Goal: Task Accomplishment & Management: Use online tool/utility

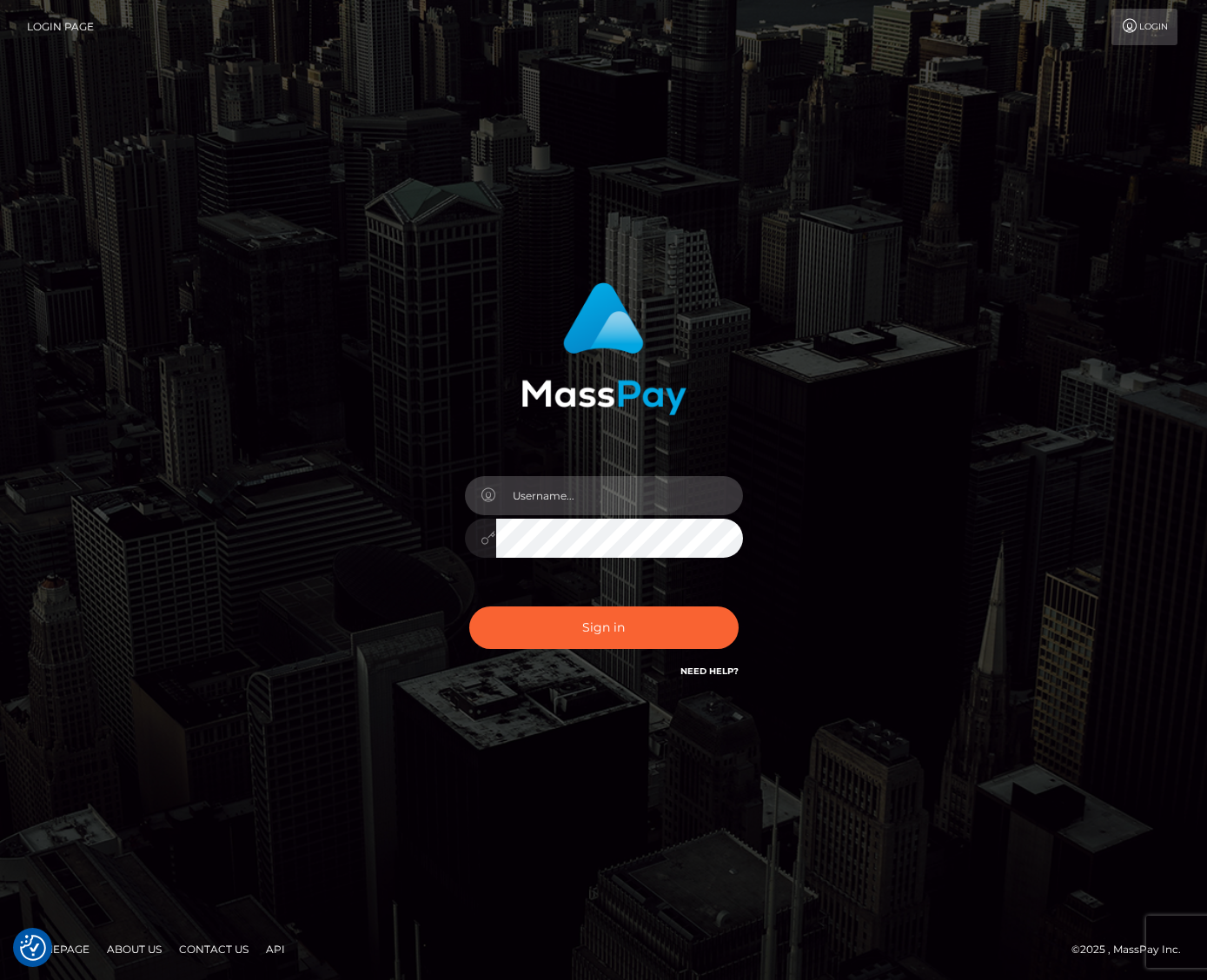
type input "jacka"
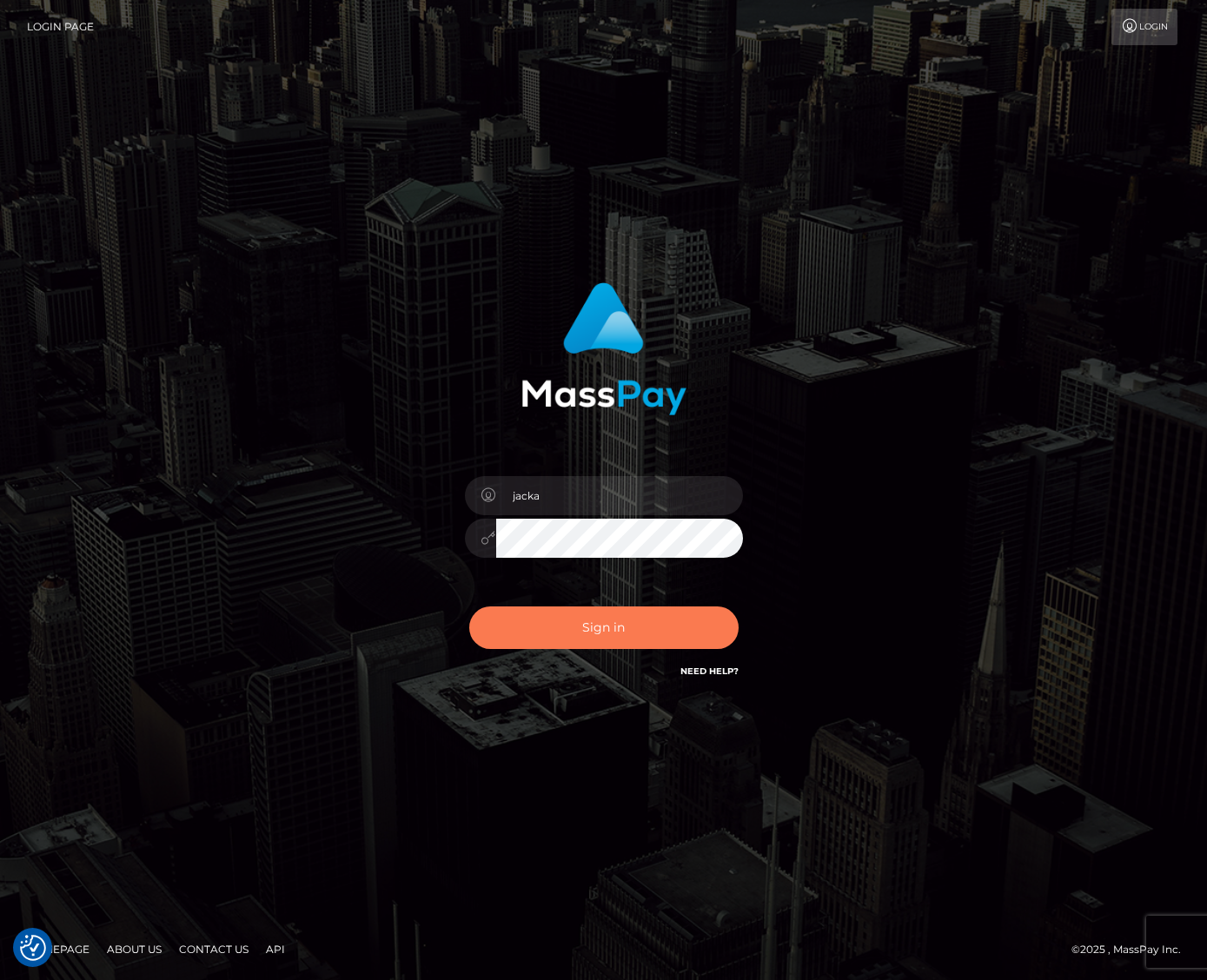
click at [604, 641] on button "Sign in" at bounding box center [604, 628] width 270 height 43
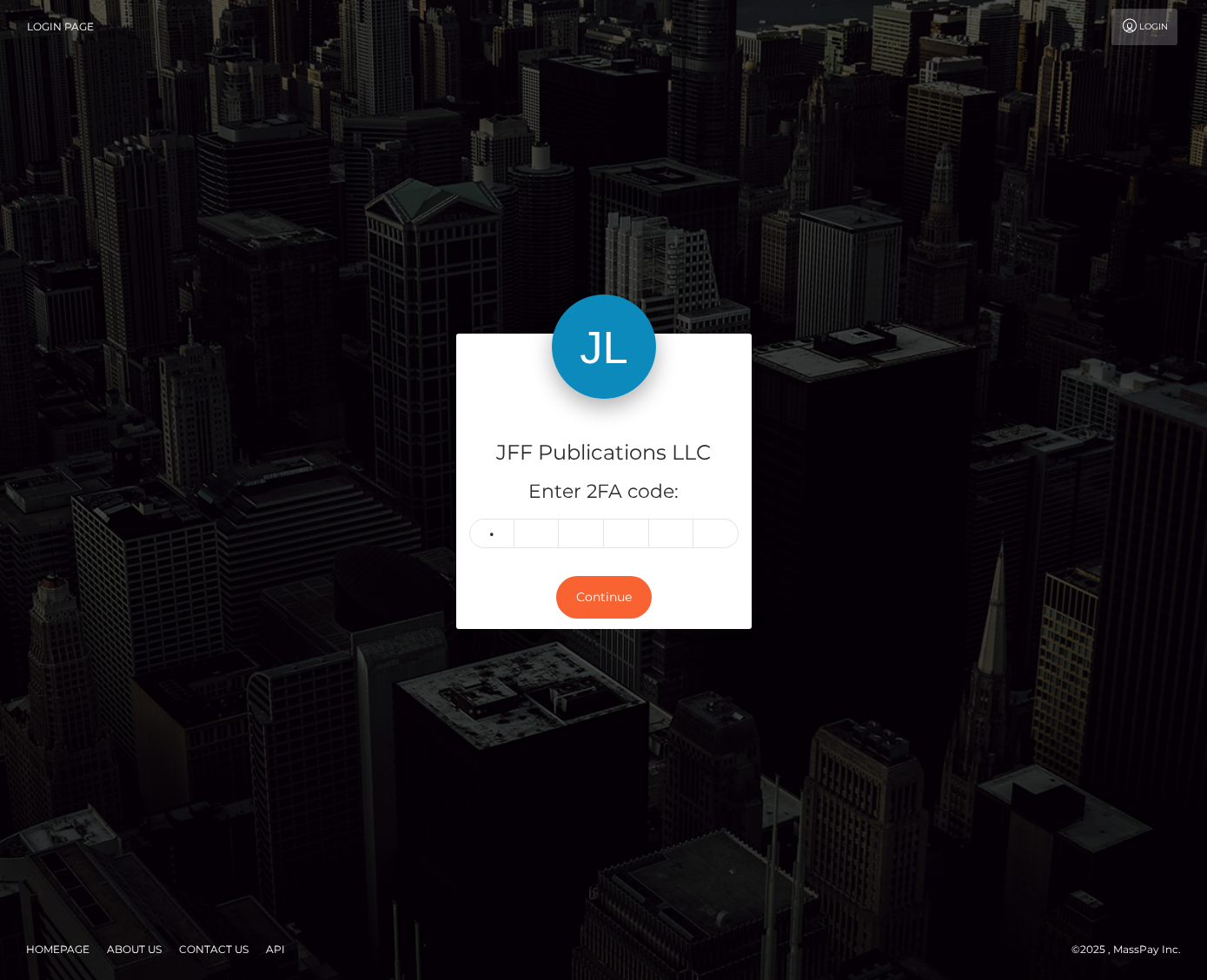
type input "9"
type input "4"
type input "0"
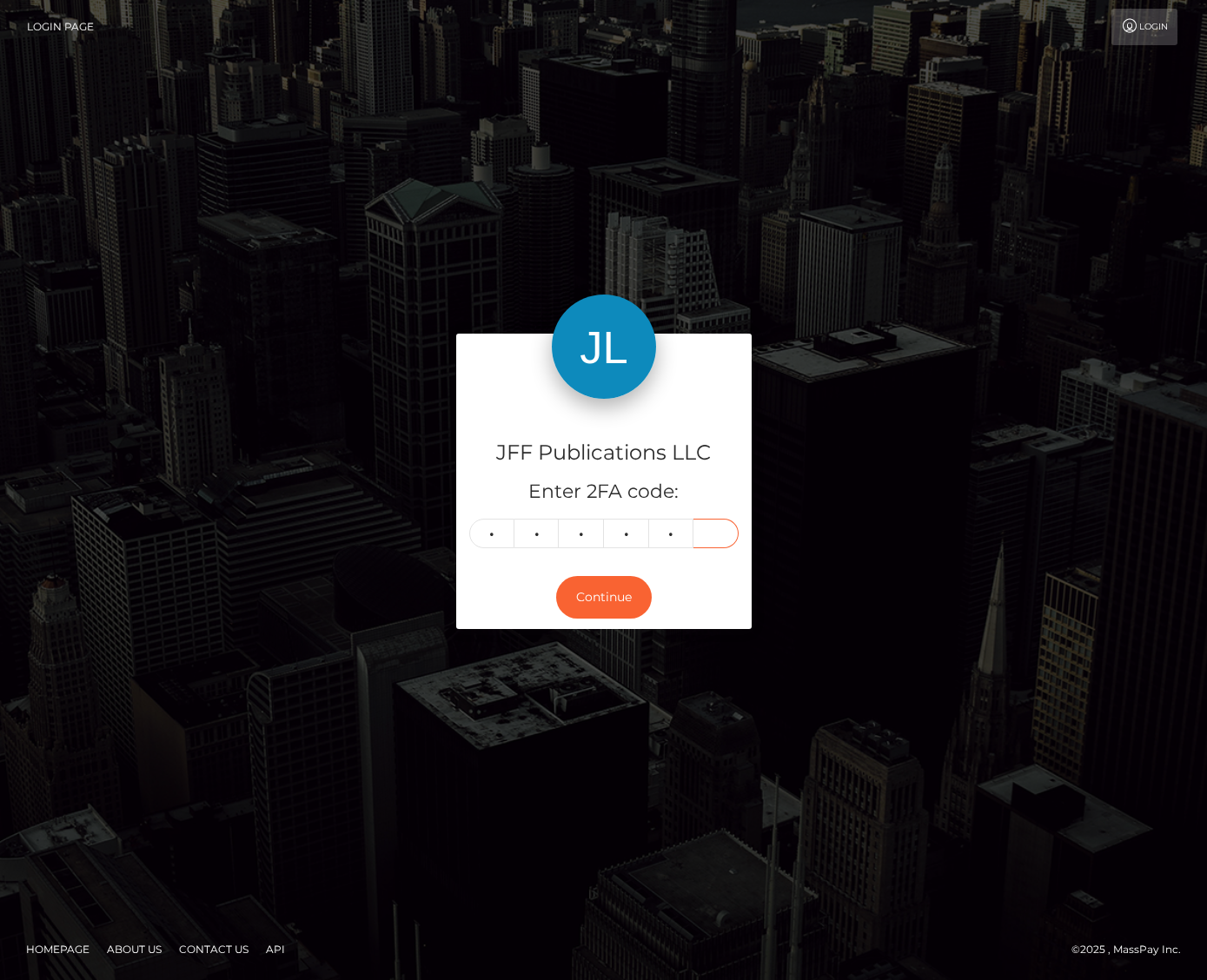
type input "9"
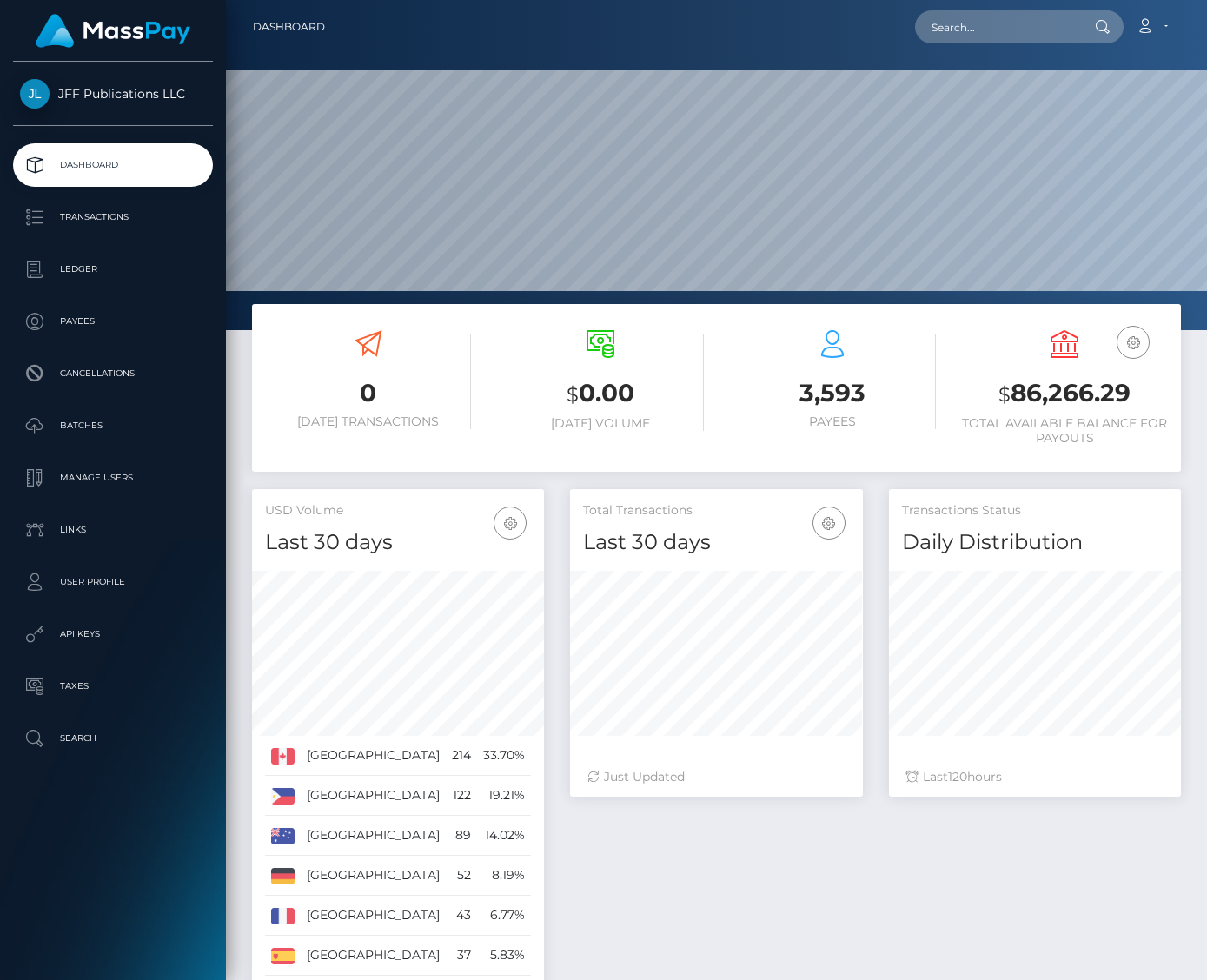
scroll to position [307, 292]
click at [1019, 28] on input "text" at bounding box center [996, 26] width 163 height 33
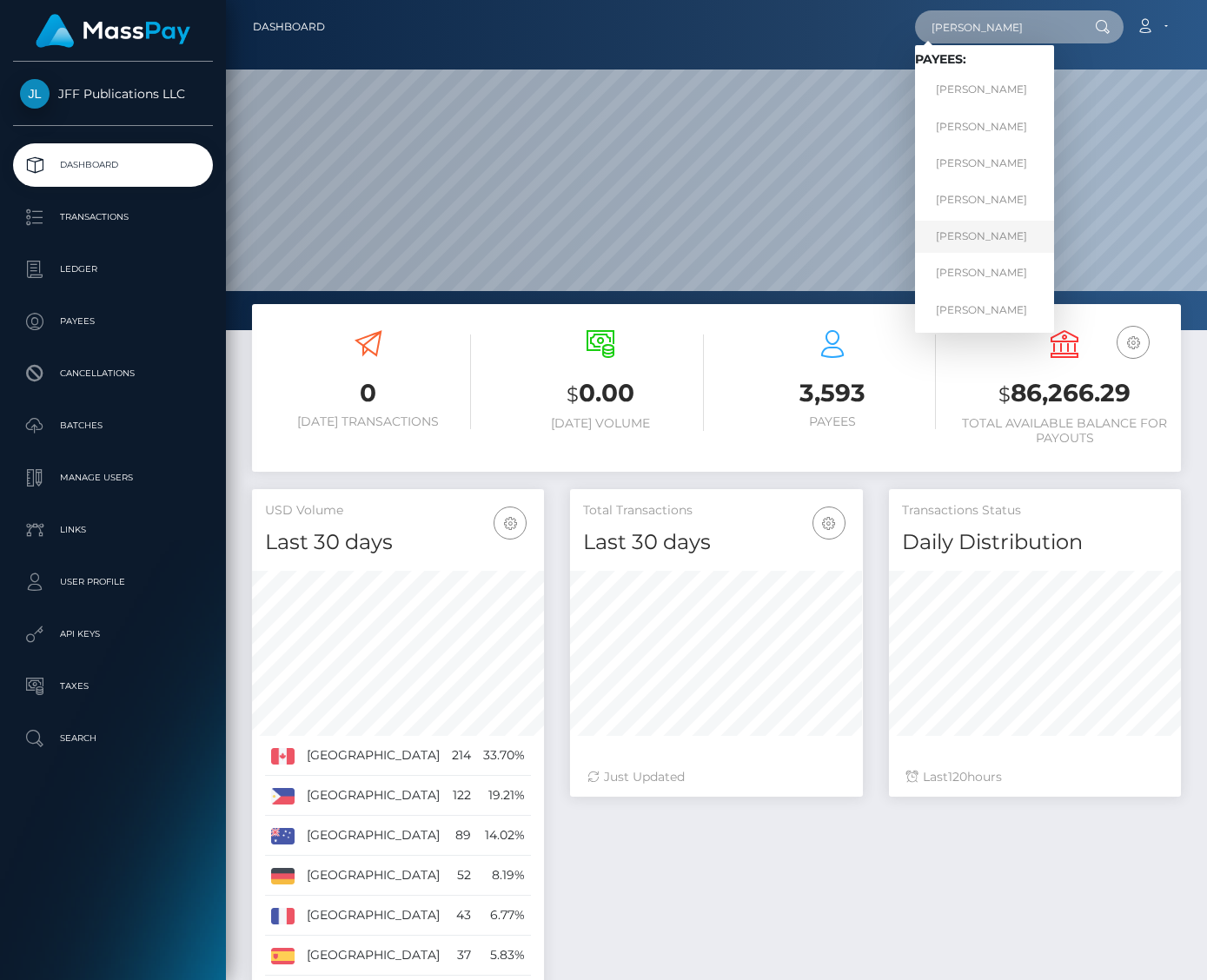
type input "jeremy"
click at [981, 230] on link "Jeremy McQueen" at bounding box center [984, 236] width 139 height 32
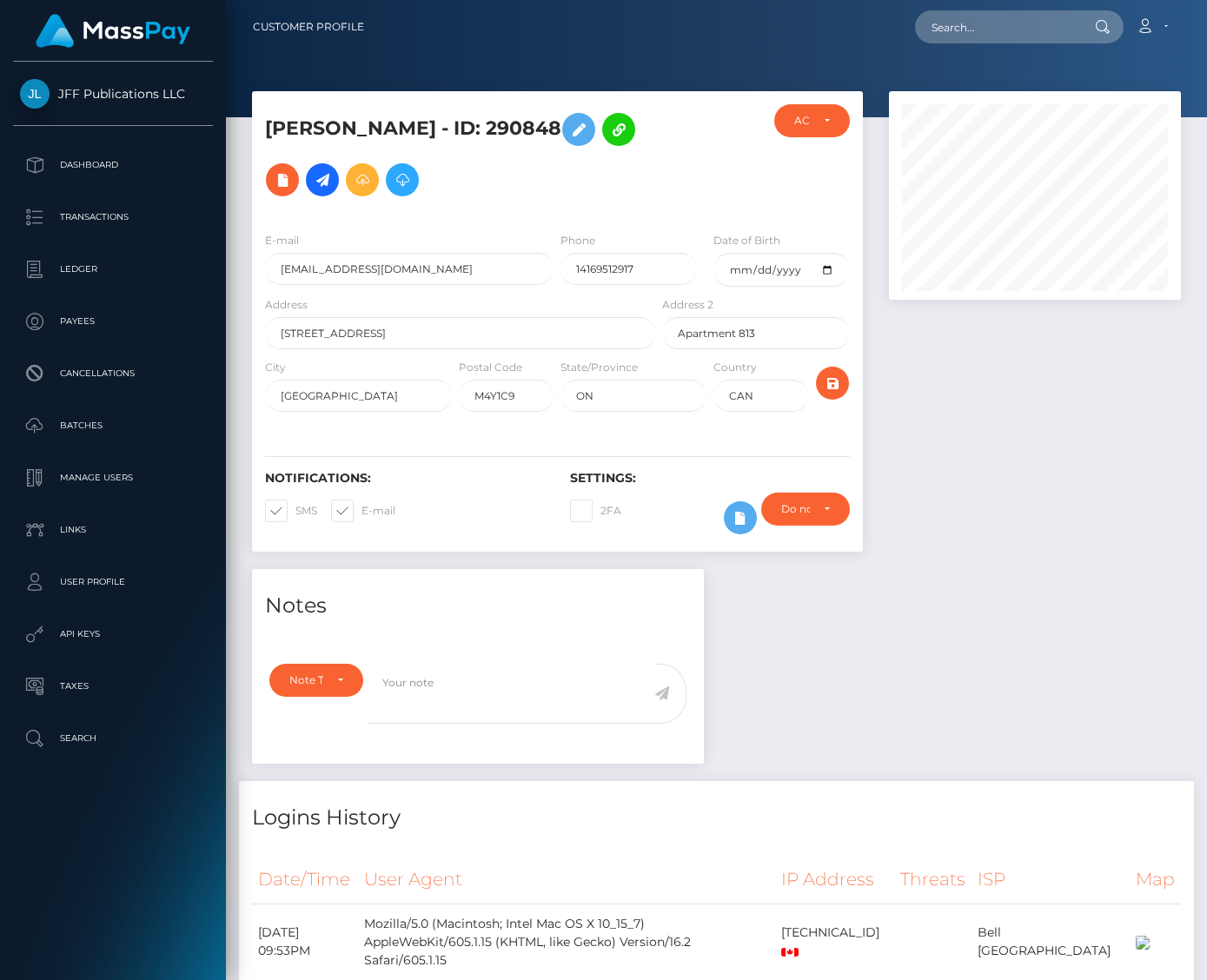
scroll to position [209, 292]
click at [332, 179] on icon at bounding box center [322, 180] width 21 height 22
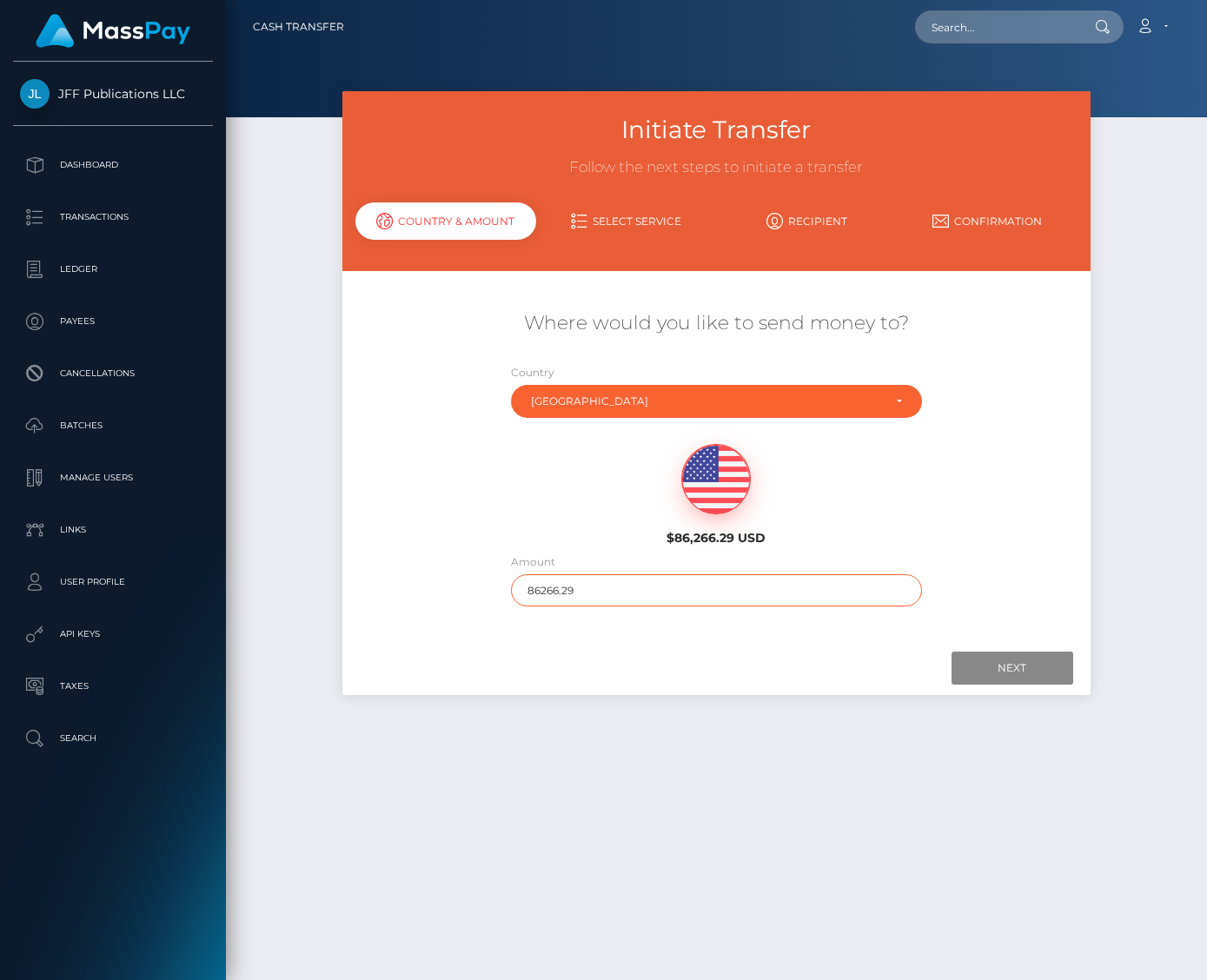
drag, startPoint x: 574, startPoint y: 586, endPoint x: 480, endPoint y: 587, distance: 94.0
click at [480, 587] on div "Where would you like to send money to? Country Abkhazia Afghanistan Albania Alg…" at bounding box center [716, 458] width 748 height 313
type input "5175"
click at [1014, 664] on input "Next" at bounding box center [1013, 668] width 122 height 33
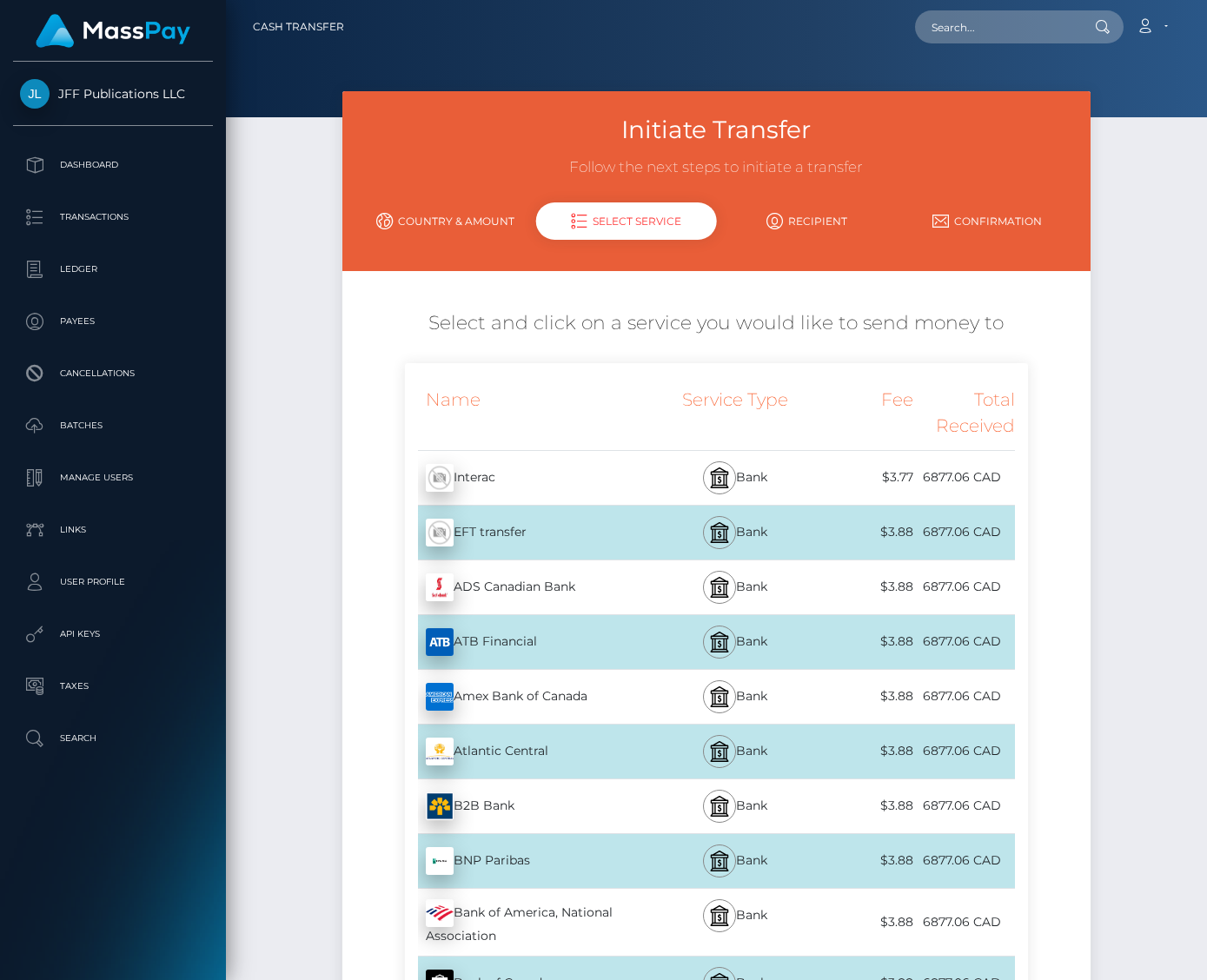
click at [477, 520] on div "EFT transfer - CAD" at bounding box center [533, 532] width 255 height 48
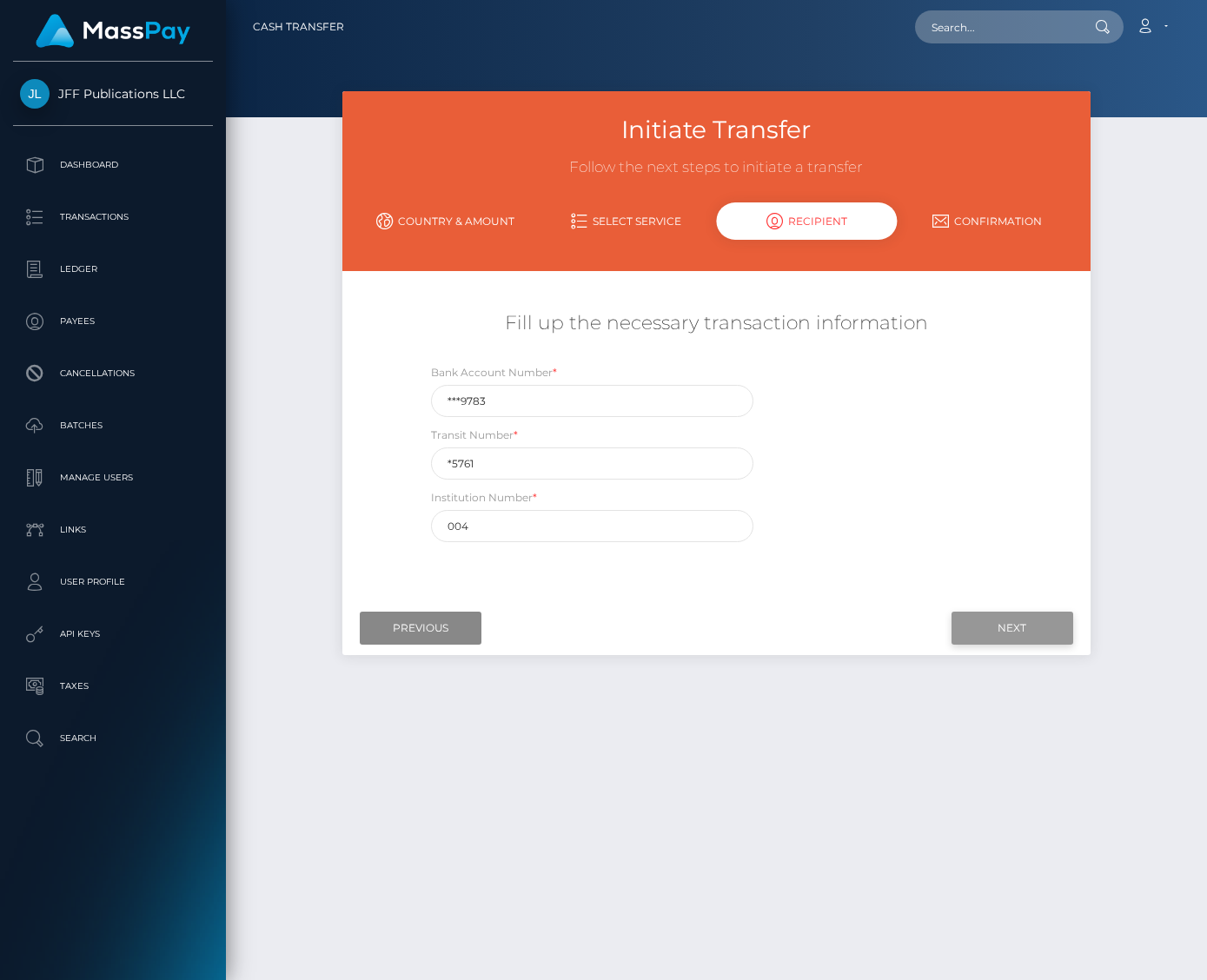
click at [1028, 628] on input "Next" at bounding box center [1013, 628] width 122 height 33
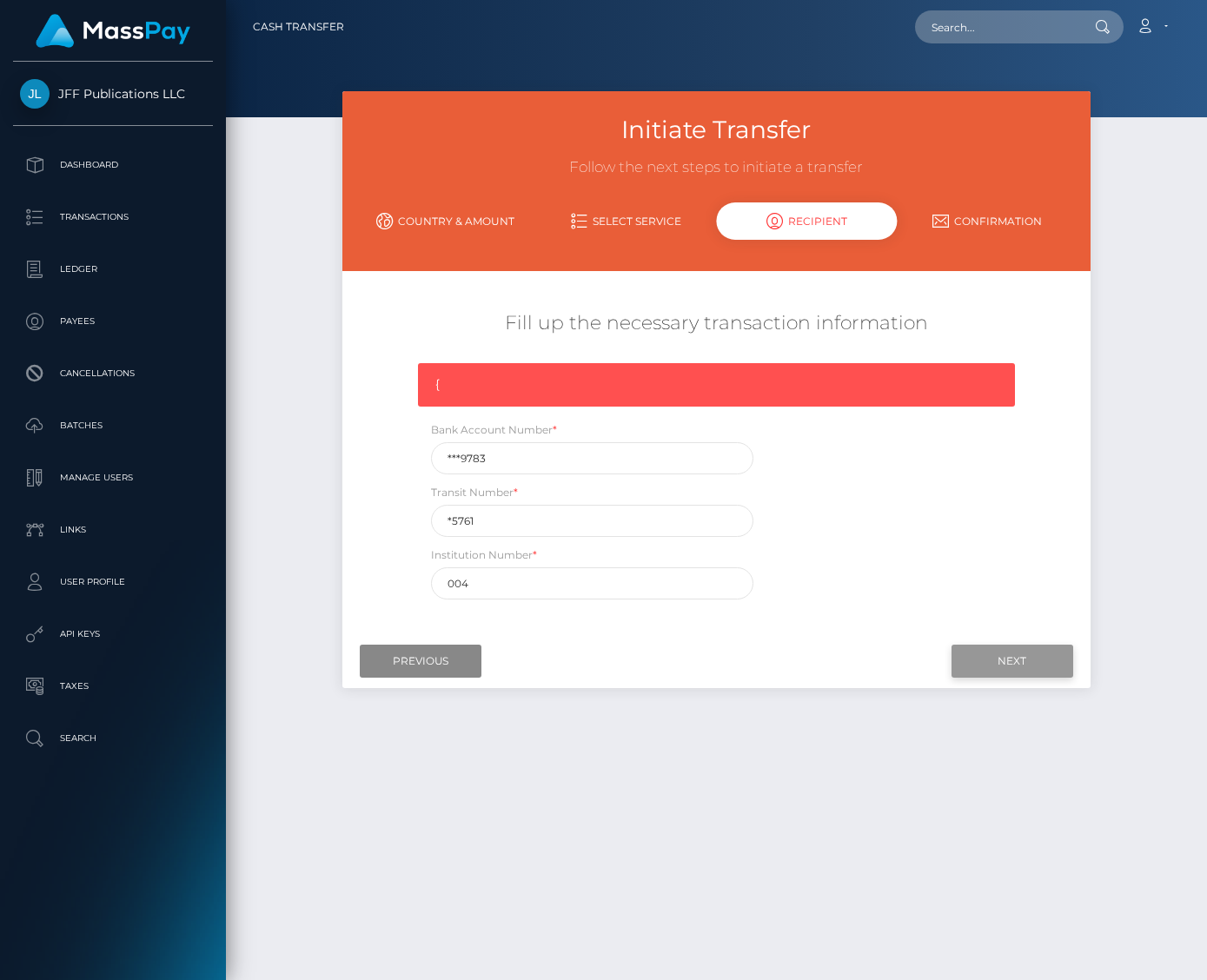
click at [1019, 668] on input "Next" at bounding box center [1013, 661] width 122 height 33
click at [500, 462] on input "***9783" at bounding box center [592, 458] width 322 height 32
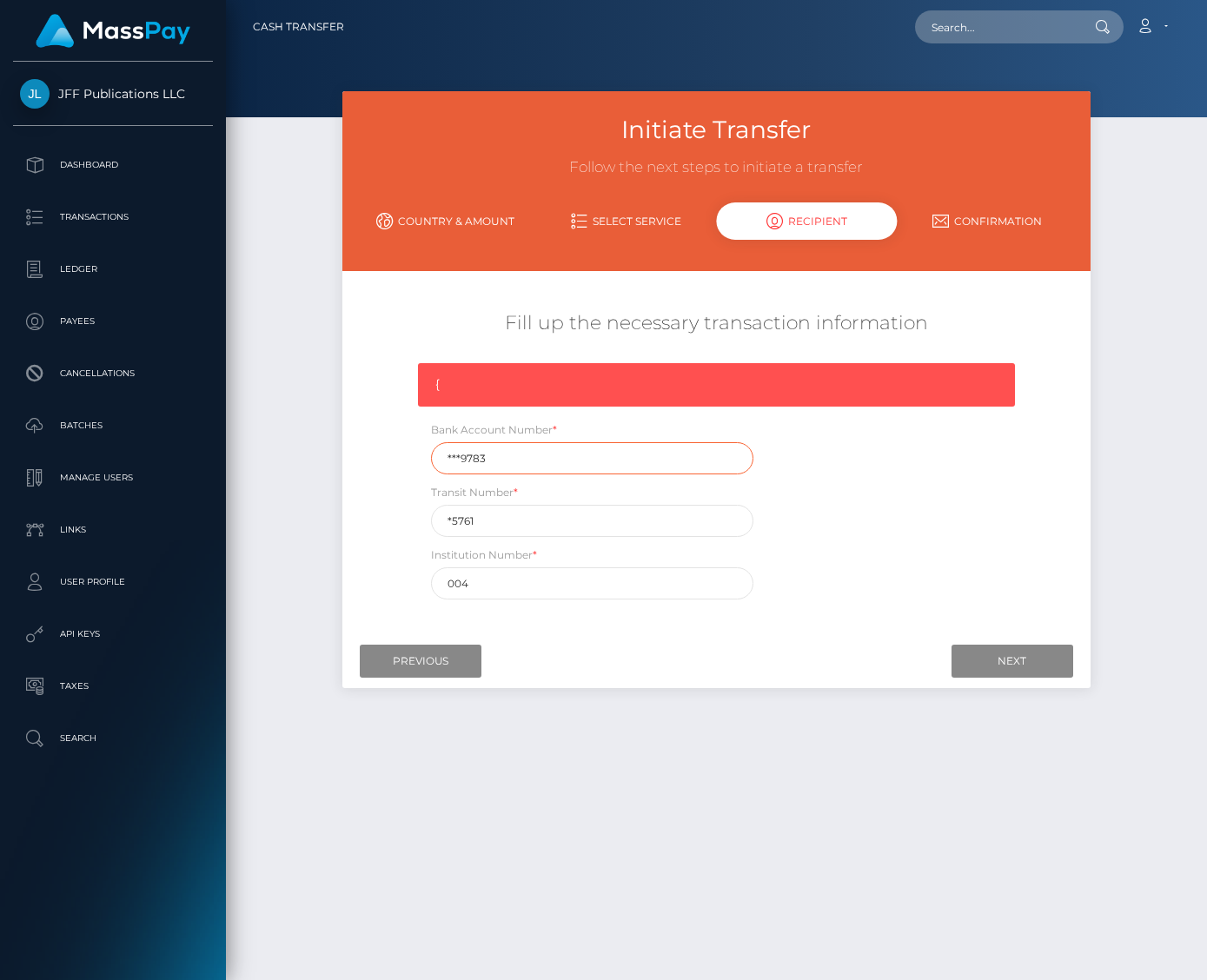
click at [500, 462] on input "***9783" at bounding box center [592, 458] width 322 height 32
paste input "631"
type input "6319783"
click at [544, 505] on input "*5761" at bounding box center [592, 520] width 322 height 32
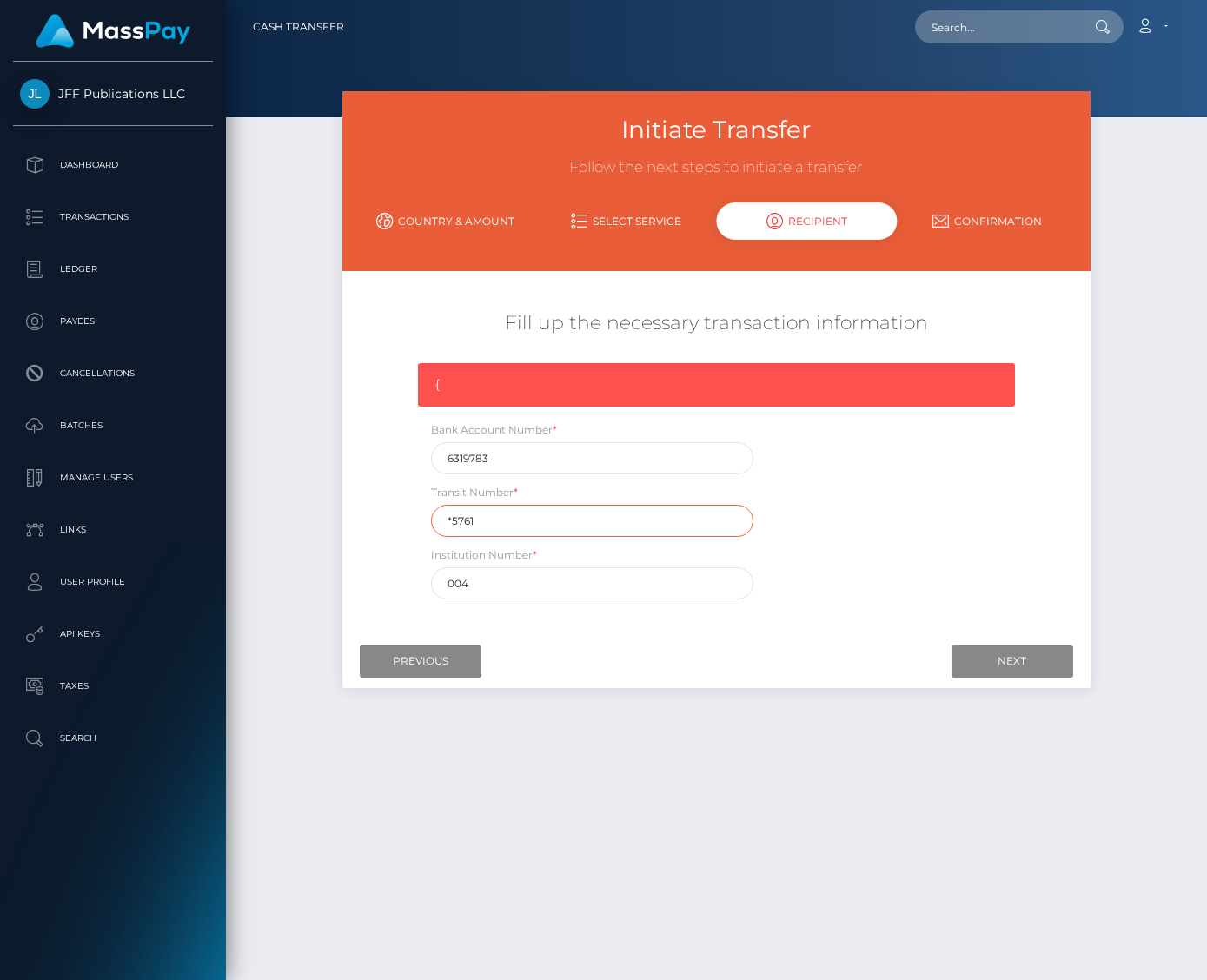
click at [544, 505] on input "*5761" at bounding box center [592, 520] width 322 height 32
paste input "4"
type input "45761"
click at [1002, 660] on input "Next" at bounding box center [1013, 661] width 122 height 33
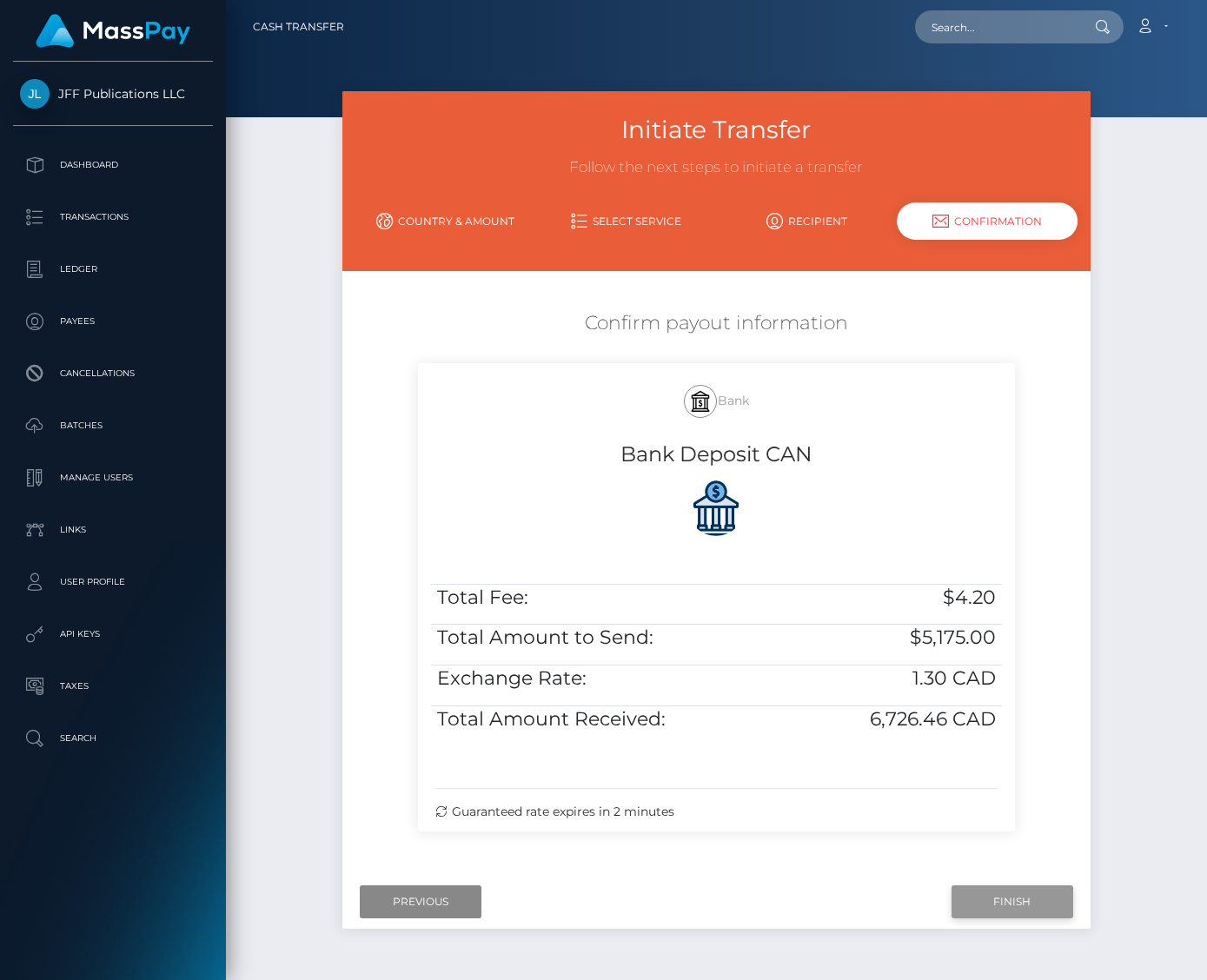
click at [1008, 889] on input "Finish" at bounding box center [1013, 902] width 122 height 33
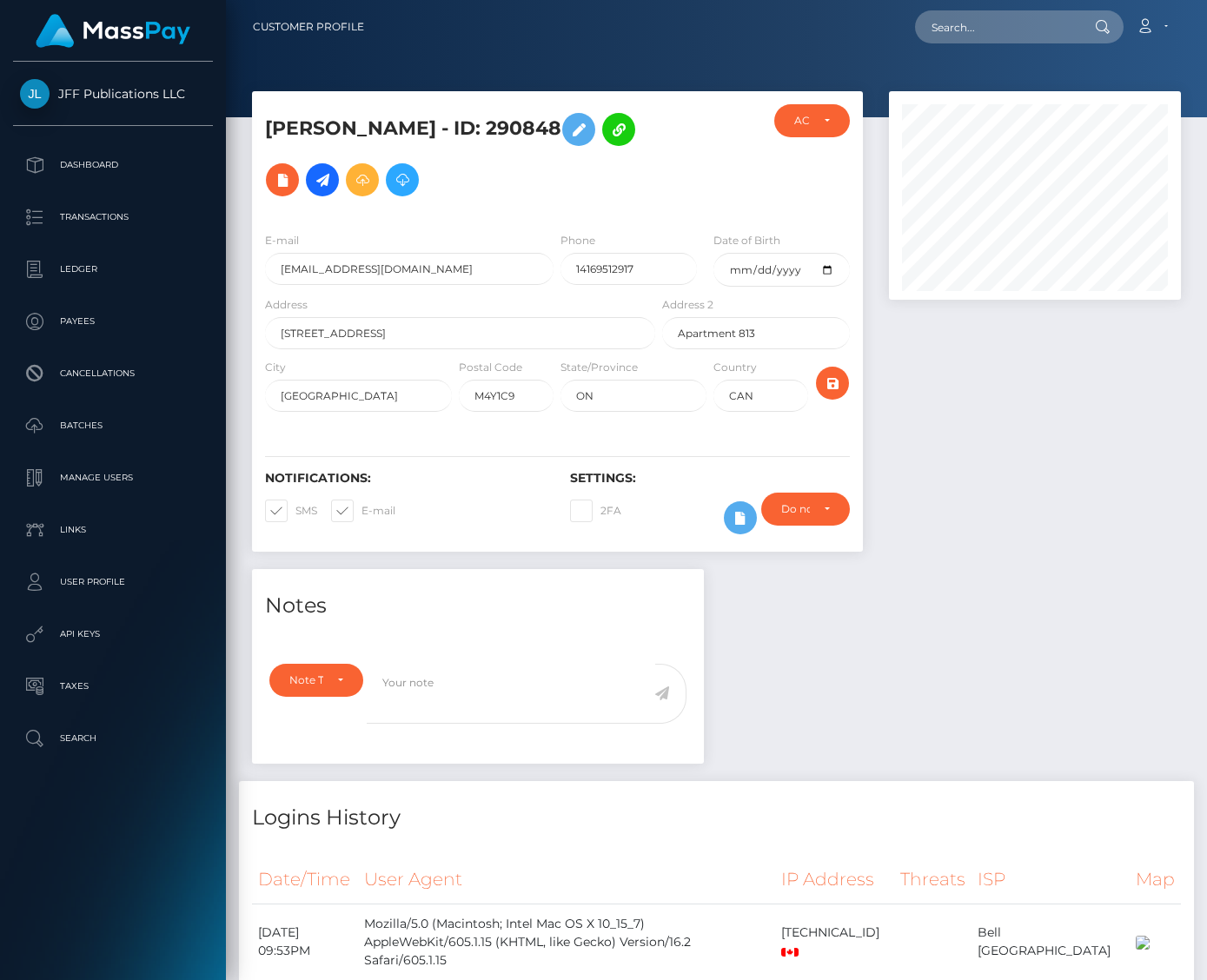
scroll to position [209, 292]
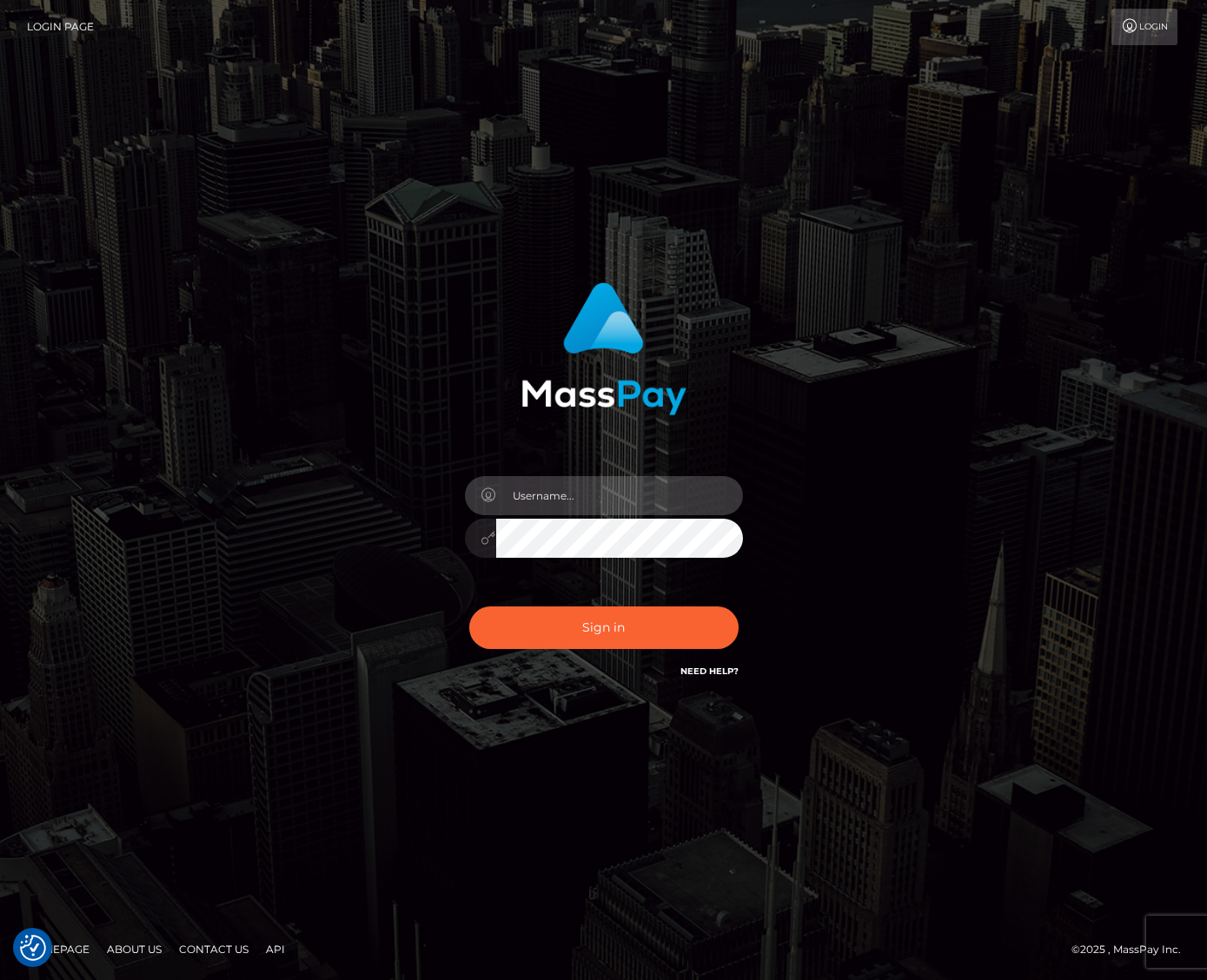
type input "jacka"
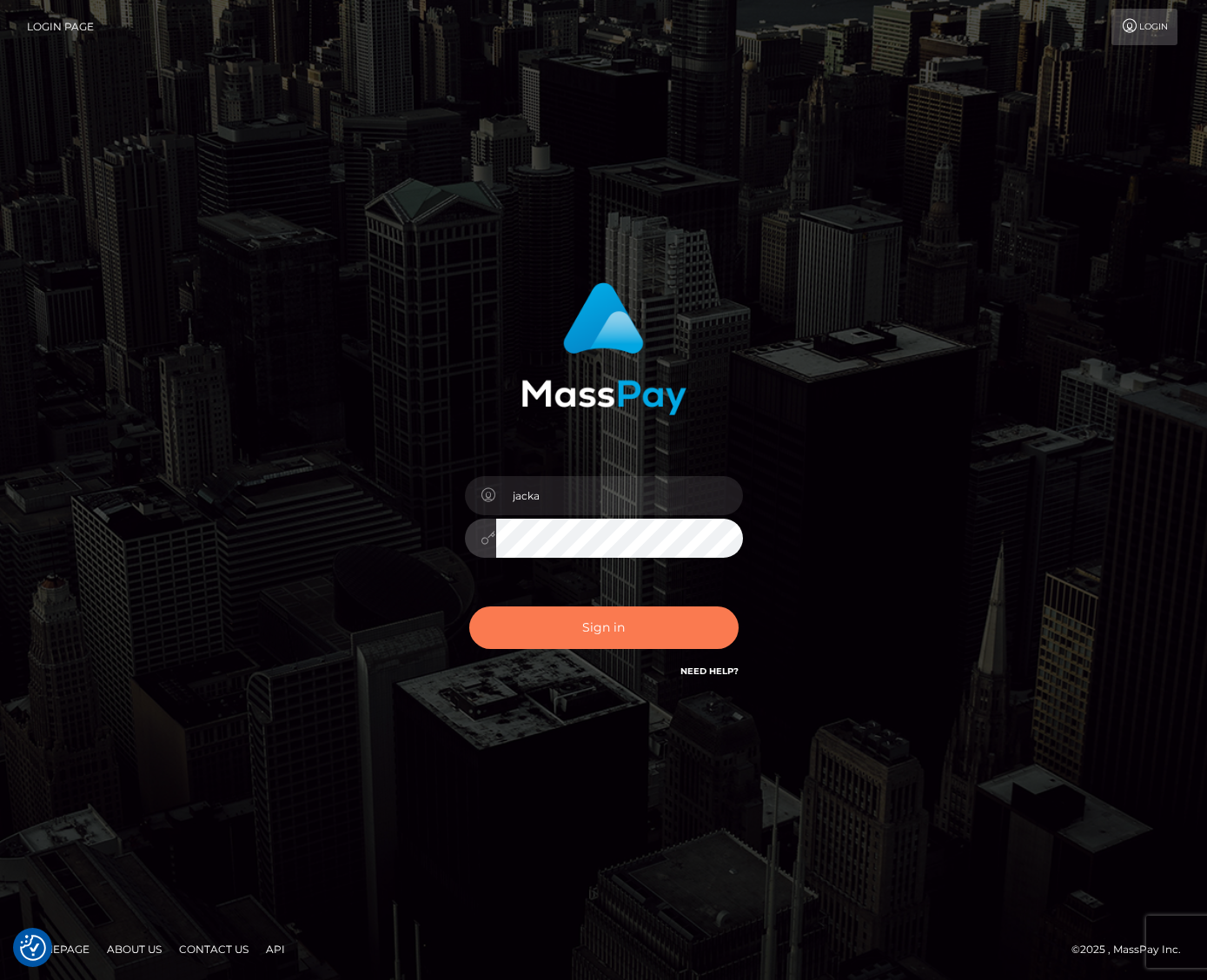
click at [558, 626] on button "Sign in" at bounding box center [604, 628] width 270 height 43
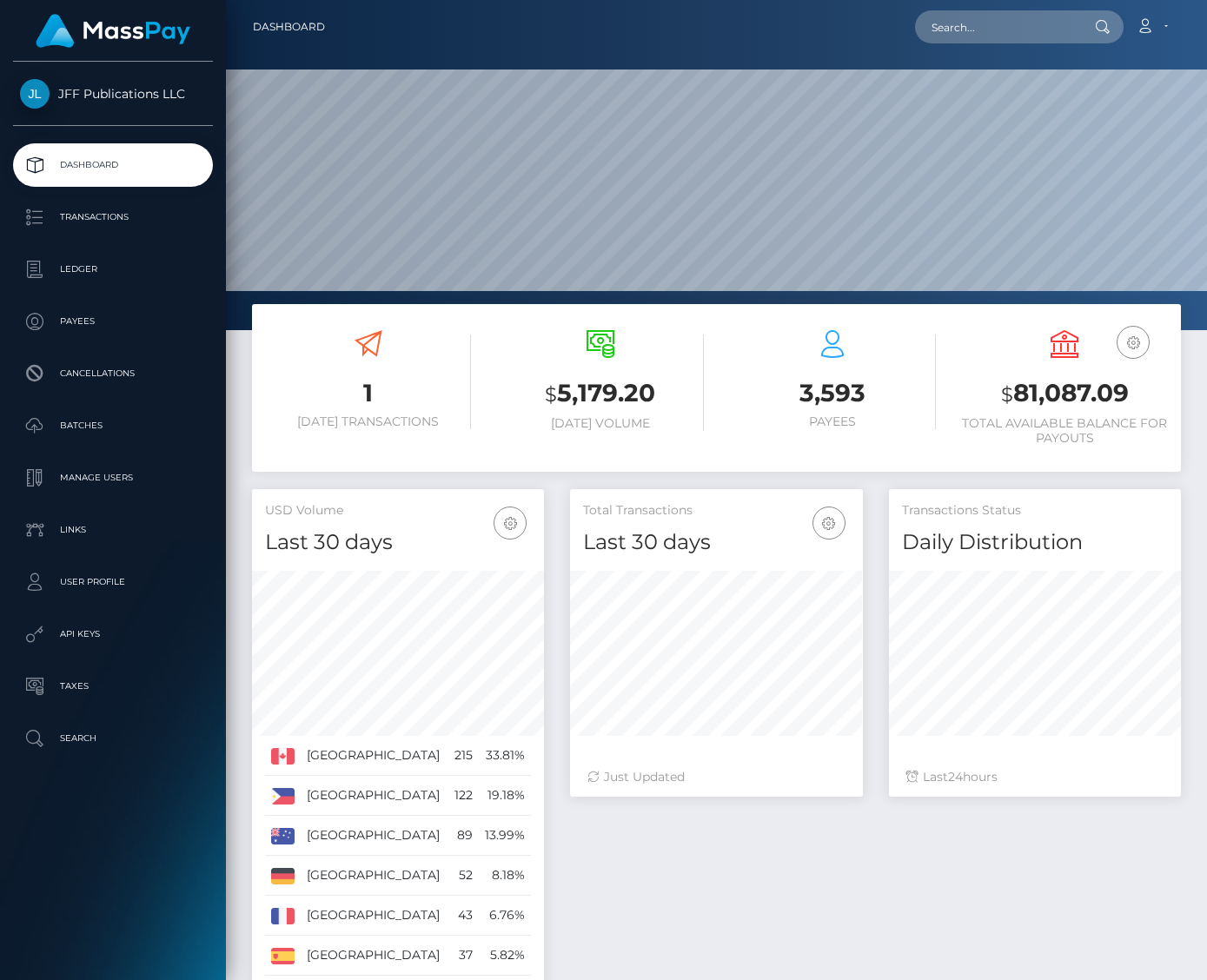
scroll to position [307, 292]
click at [1018, 32] on input "text" at bounding box center [996, 26] width 163 height 33
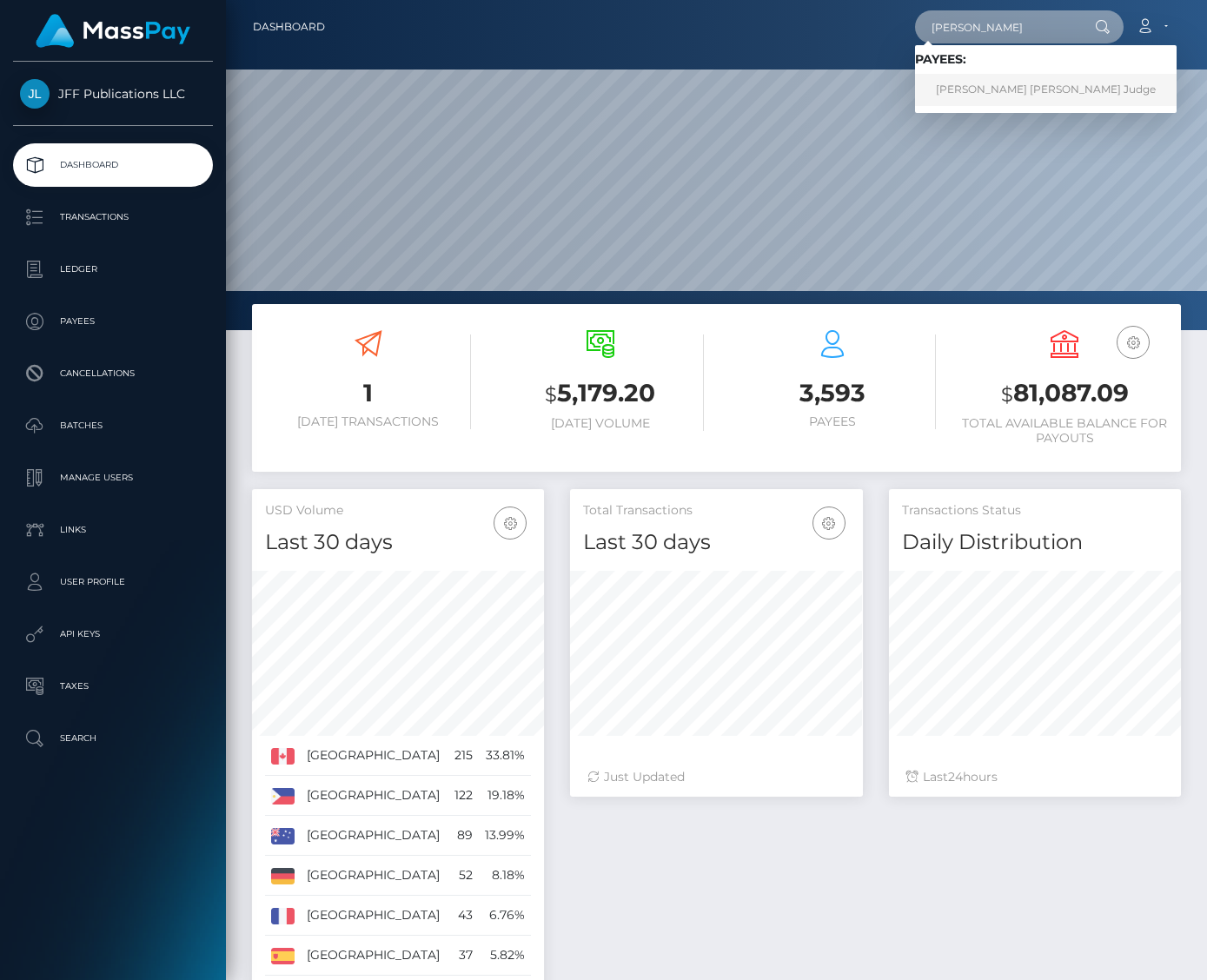
type input "Justin judge"
click at [968, 91] on link "Justin John Aaron Judge" at bounding box center [1045, 89] width 261 height 32
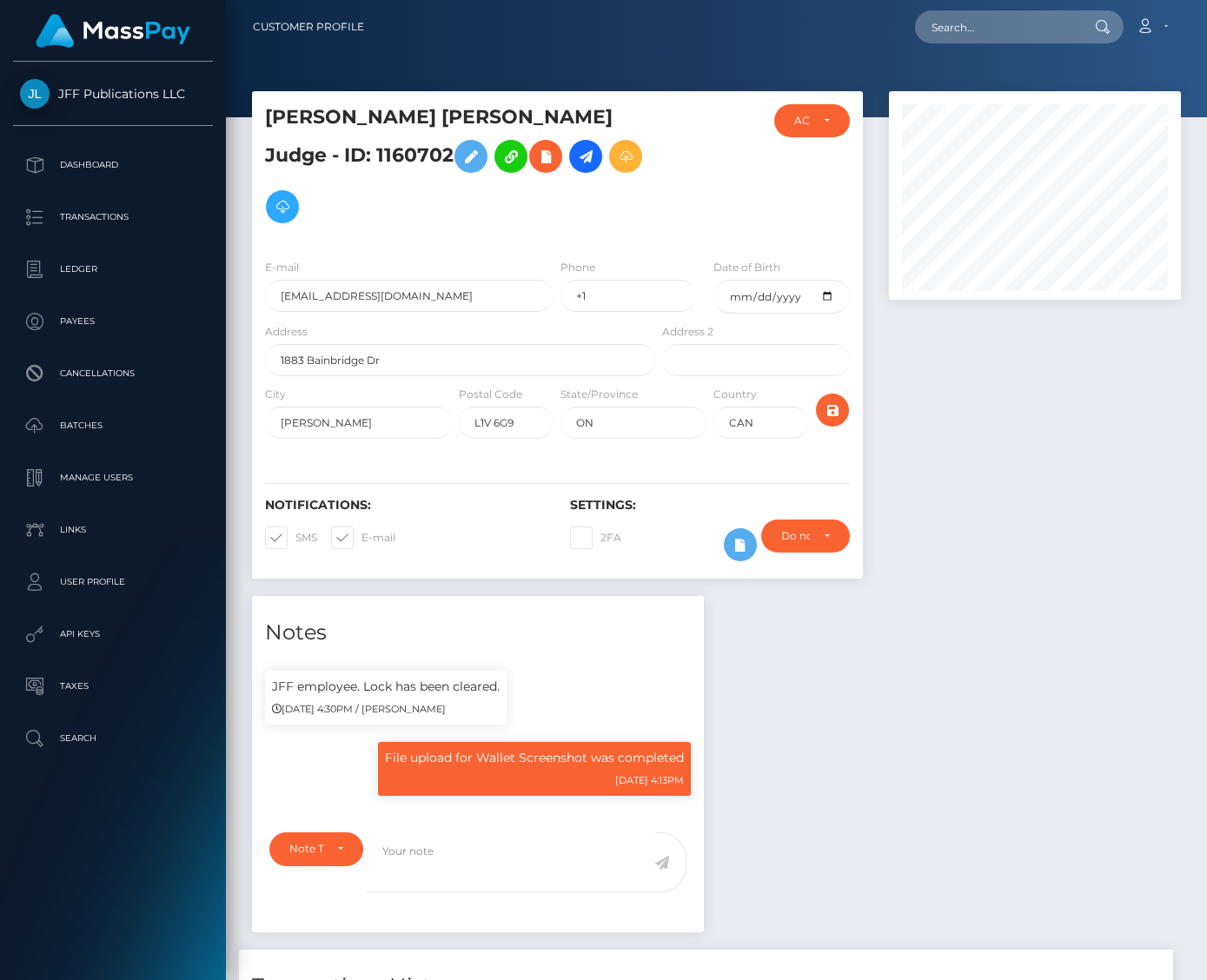
scroll to position [209, 292]
click at [576, 163] on icon at bounding box center [586, 157] width 21 height 22
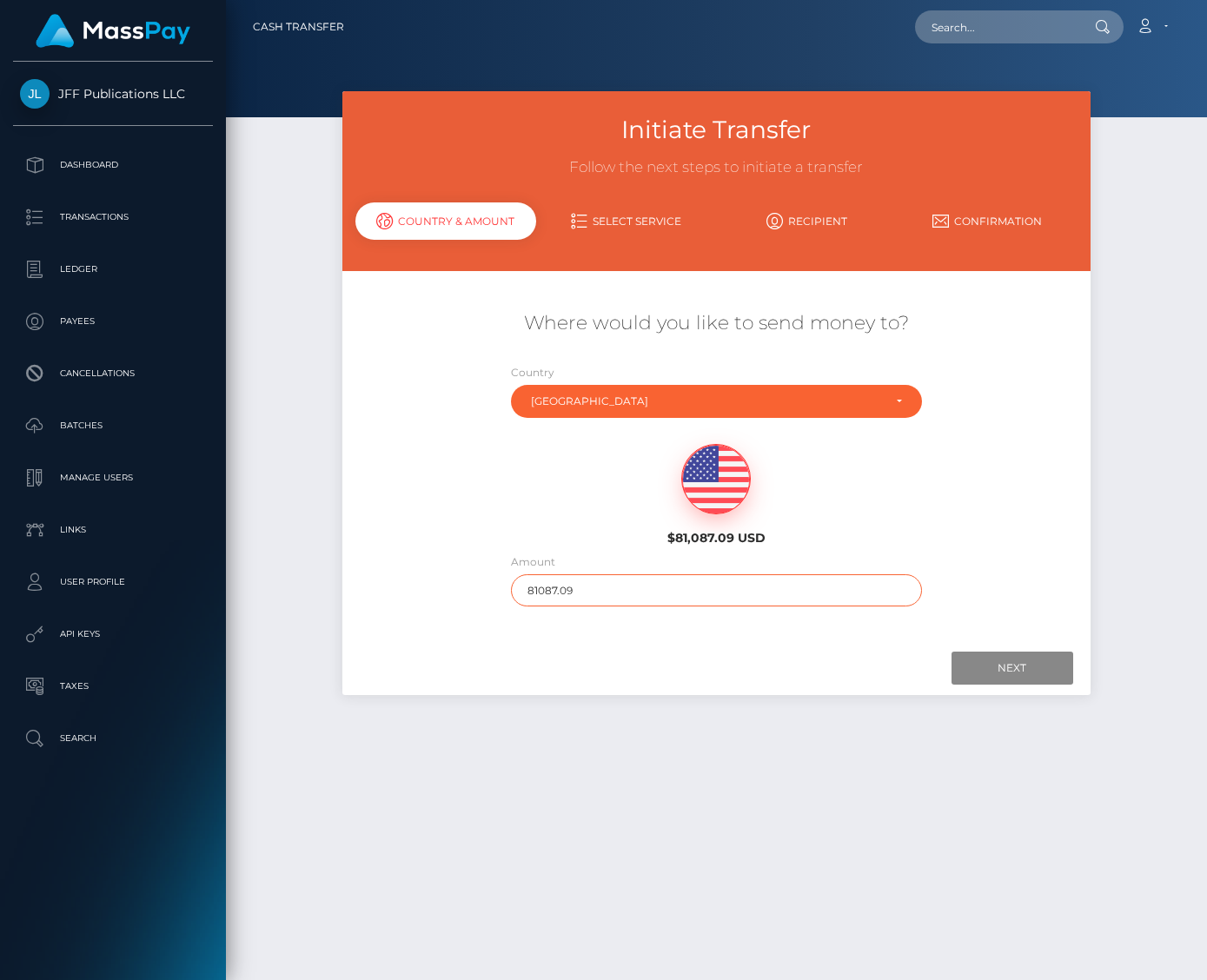
click at [650, 586] on input "81087.09" at bounding box center [716, 590] width 410 height 32
type input "1422.72"
click at [975, 656] on input "Next" at bounding box center [1013, 668] width 122 height 33
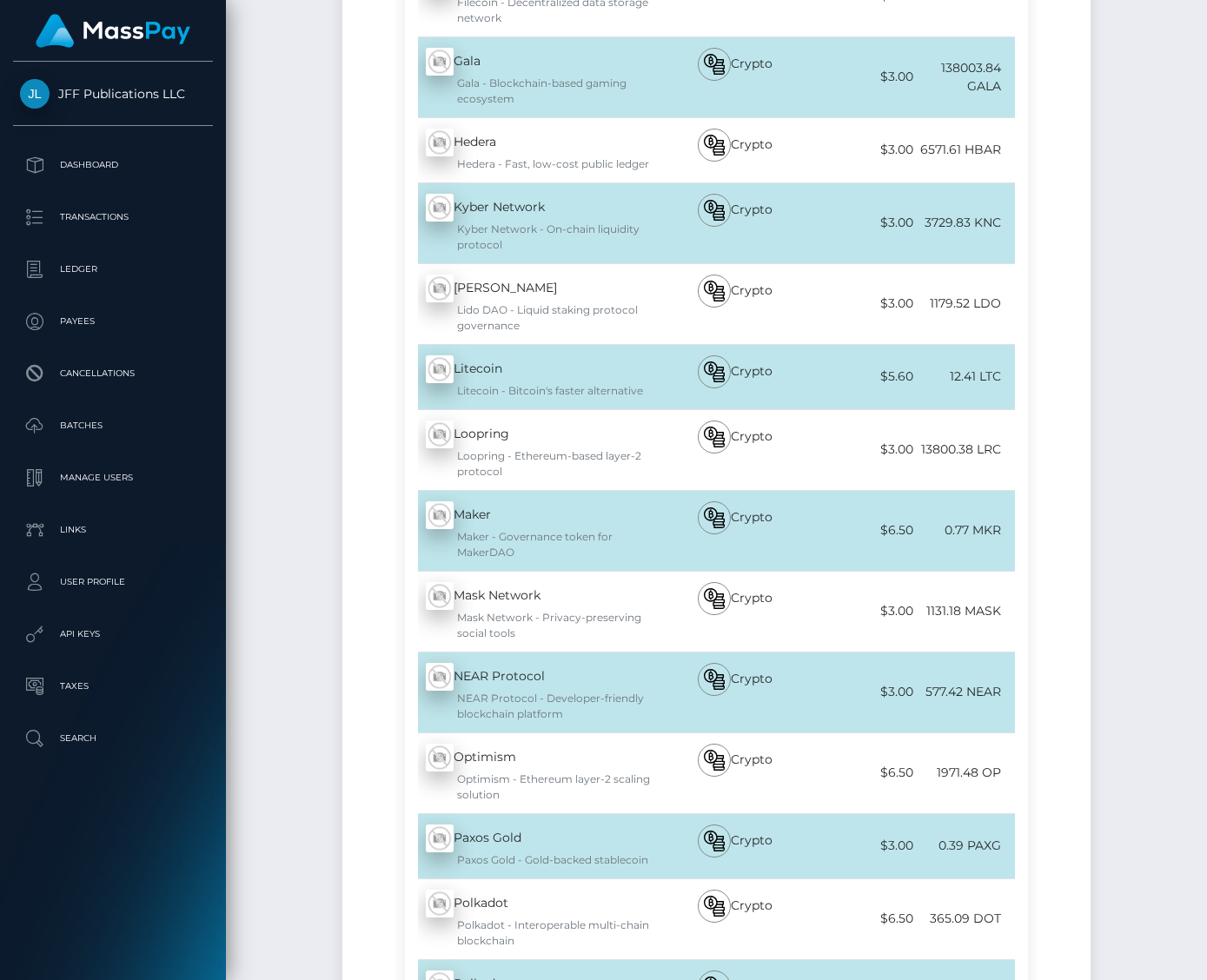
scroll to position [10541, 0]
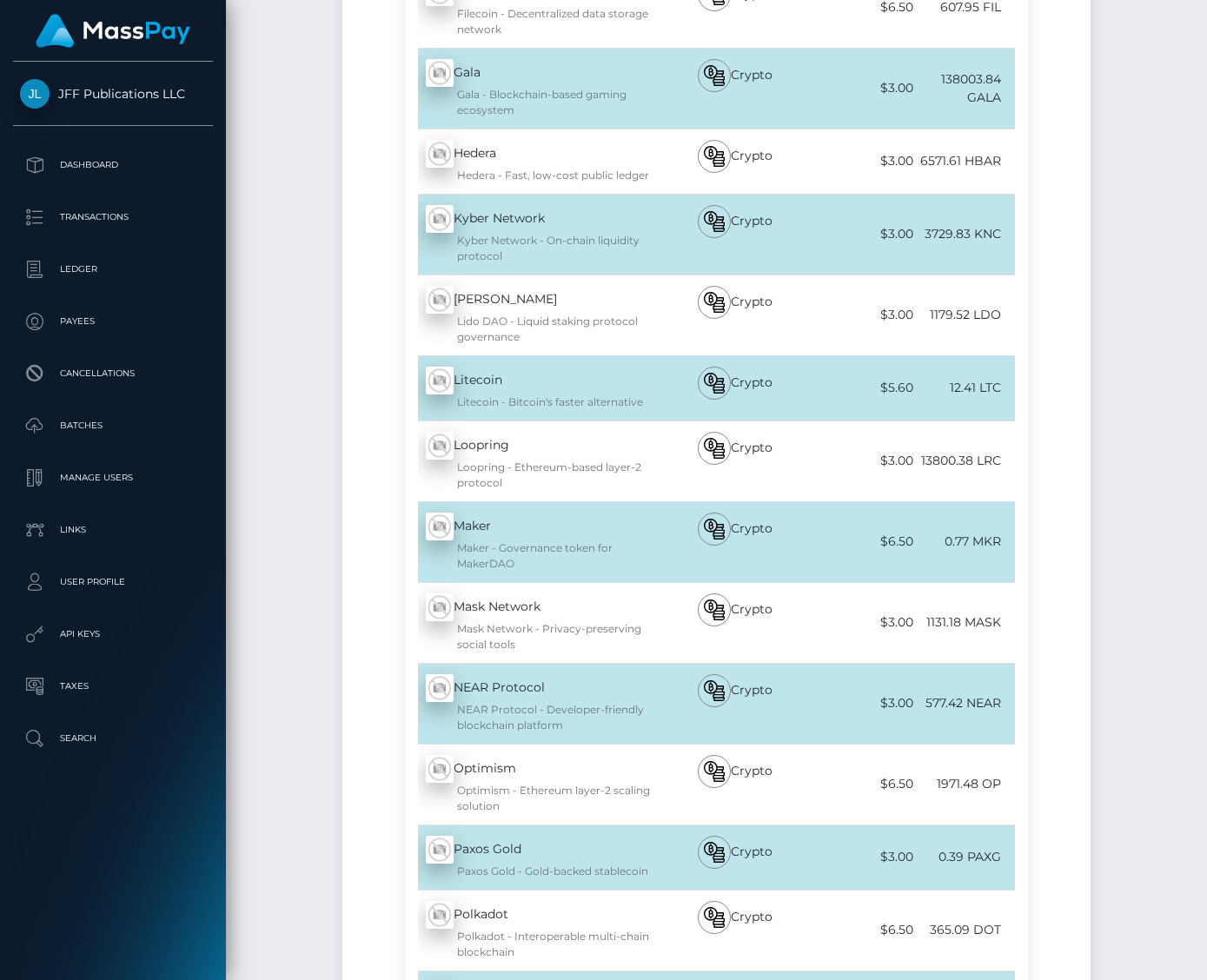
click at [537, 394] on div "Litecoin - Bitcoin's faster alternative" at bounding box center [542, 402] width 234 height 15
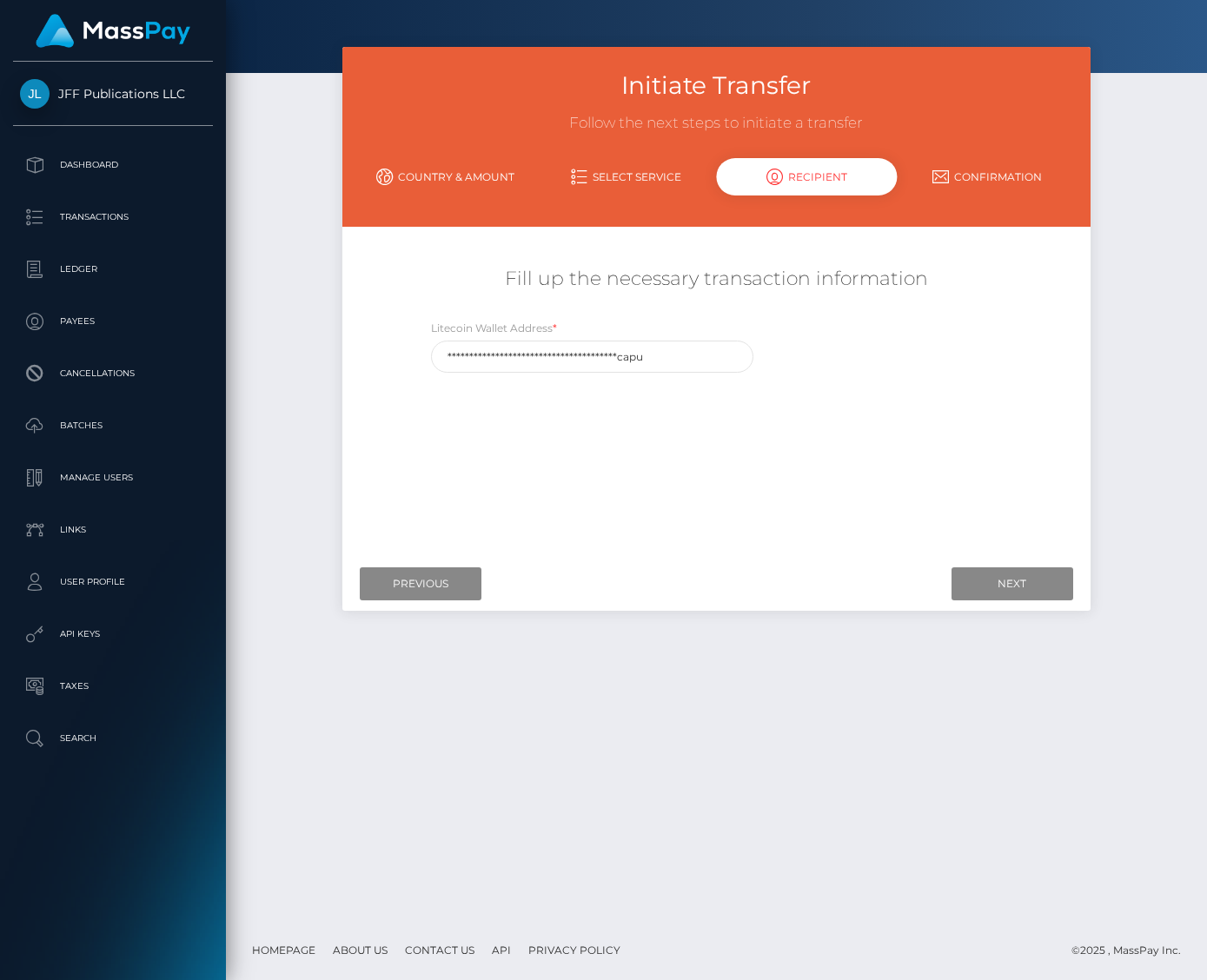
scroll to position [0, 0]
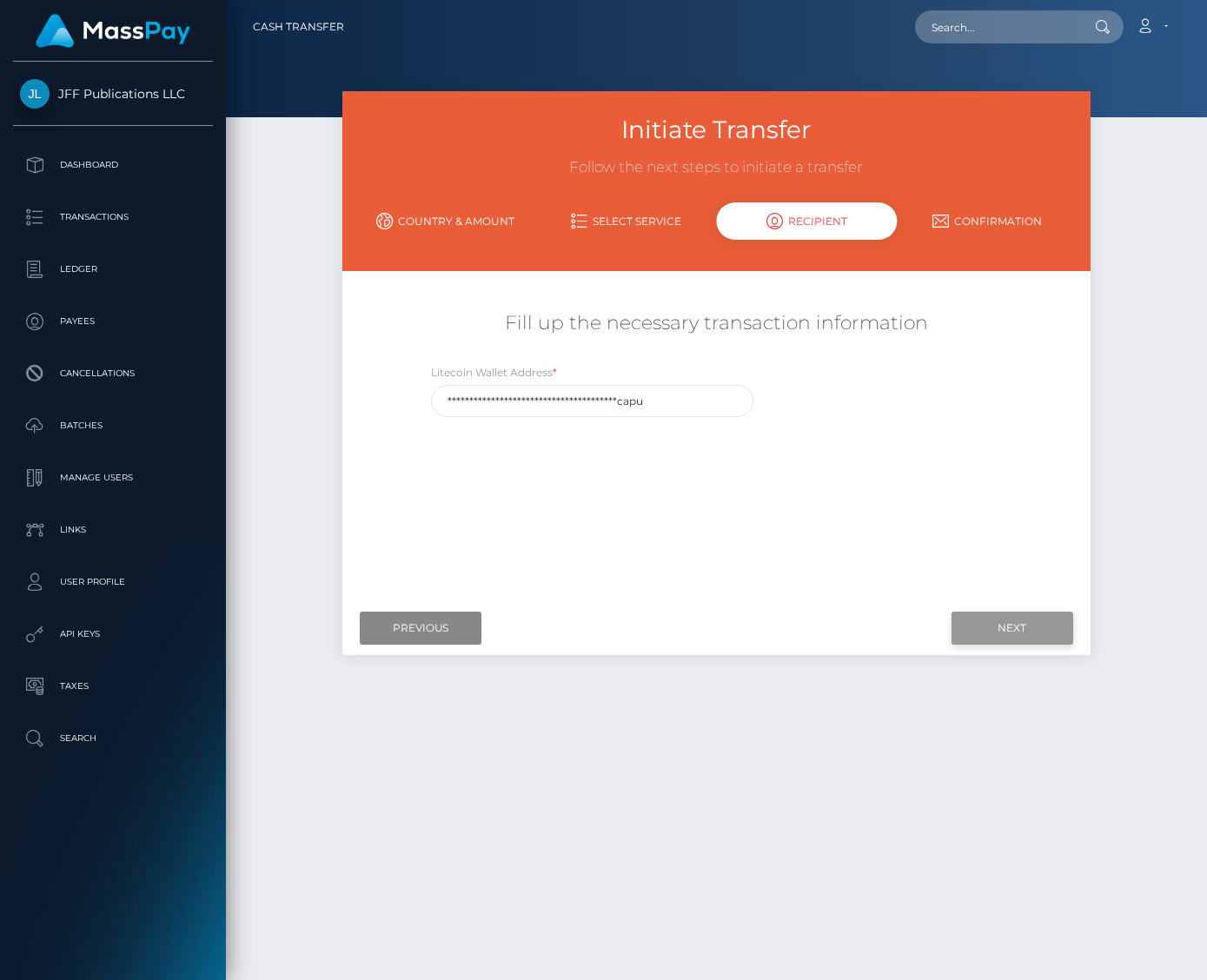
click at [1002, 635] on input "Next" at bounding box center [1013, 628] width 122 height 33
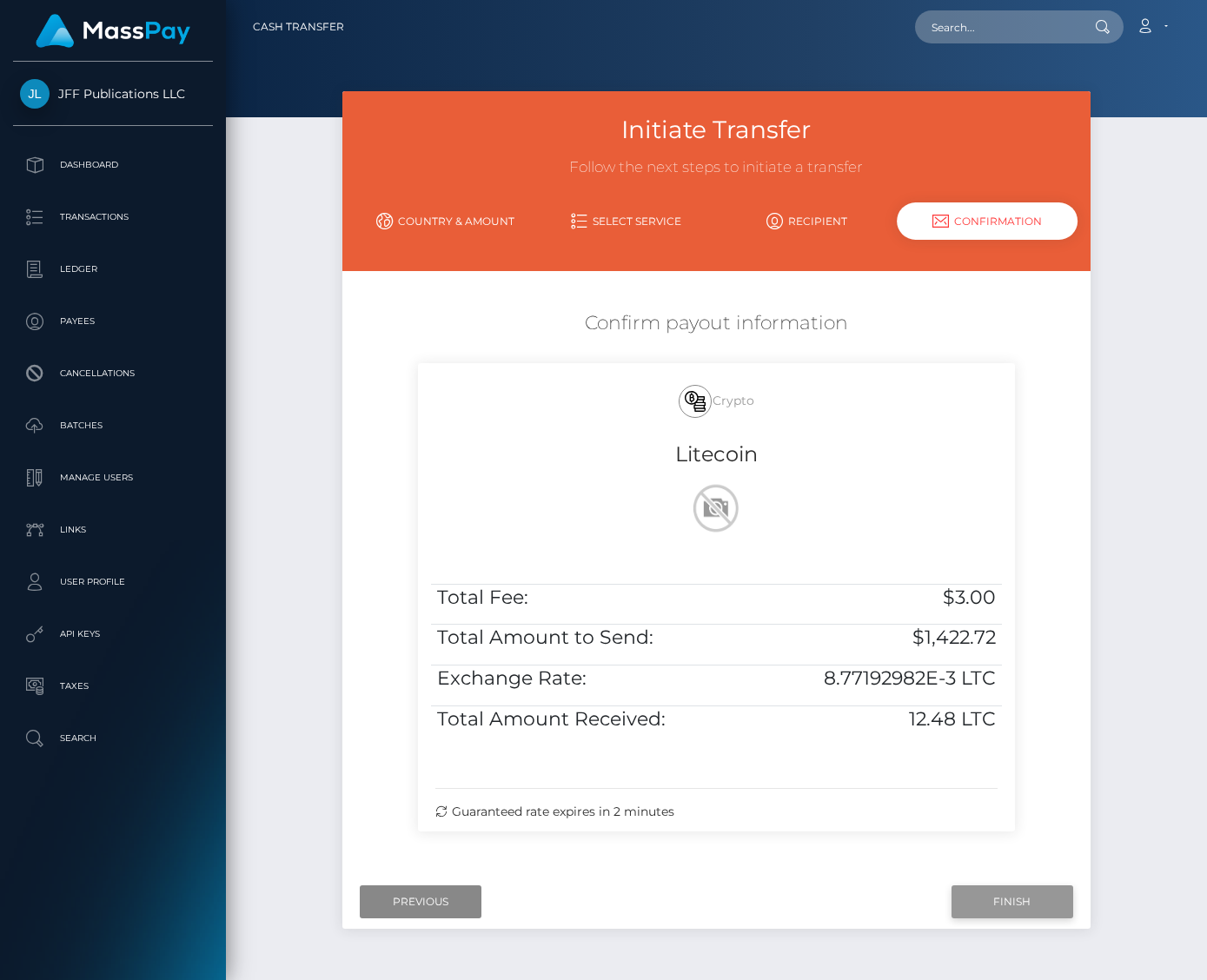
click at [987, 888] on input "Finish" at bounding box center [1013, 902] width 122 height 33
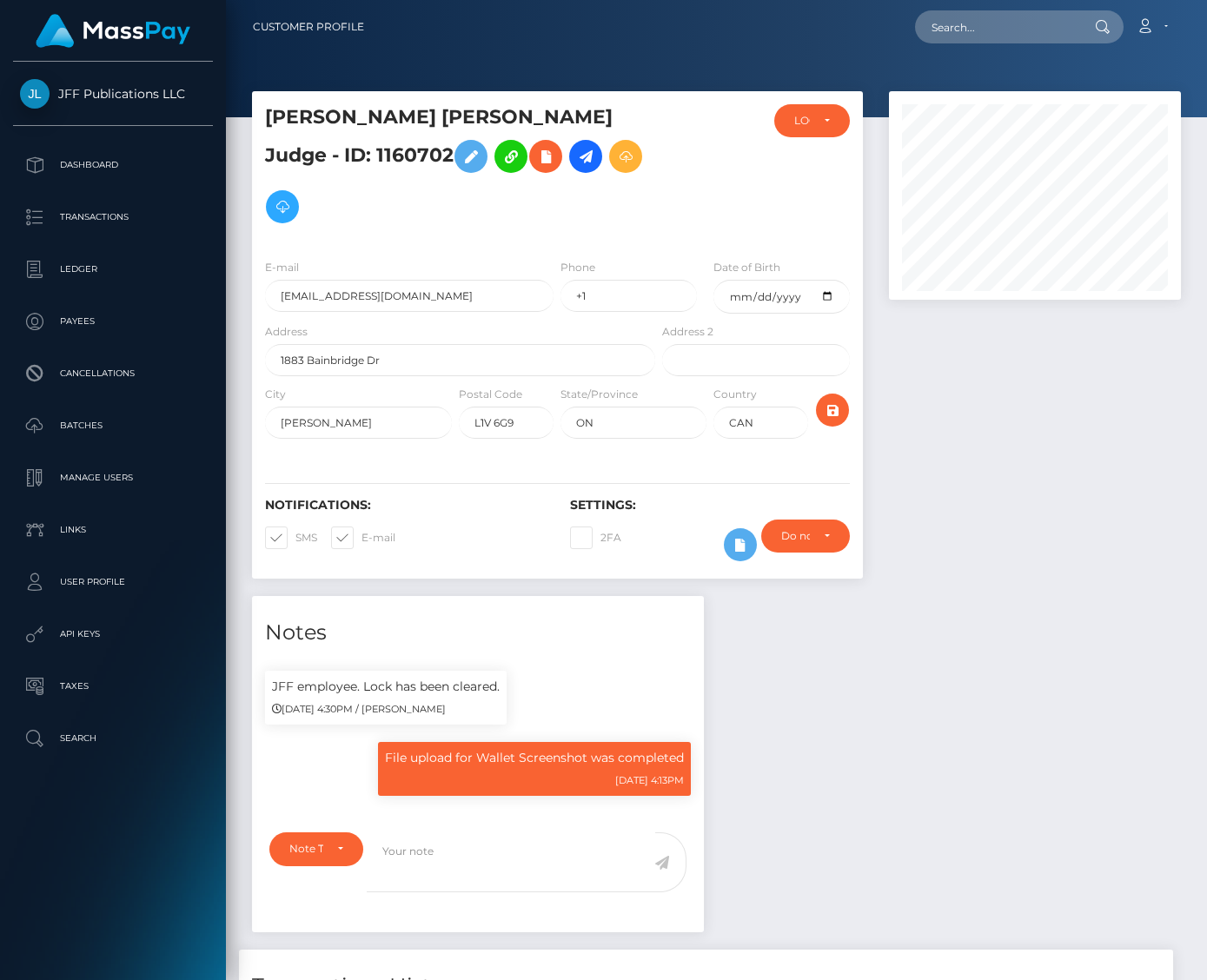
scroll to position [209, 292]
